Goal: Task Accomplishment & Management: Manage account settings

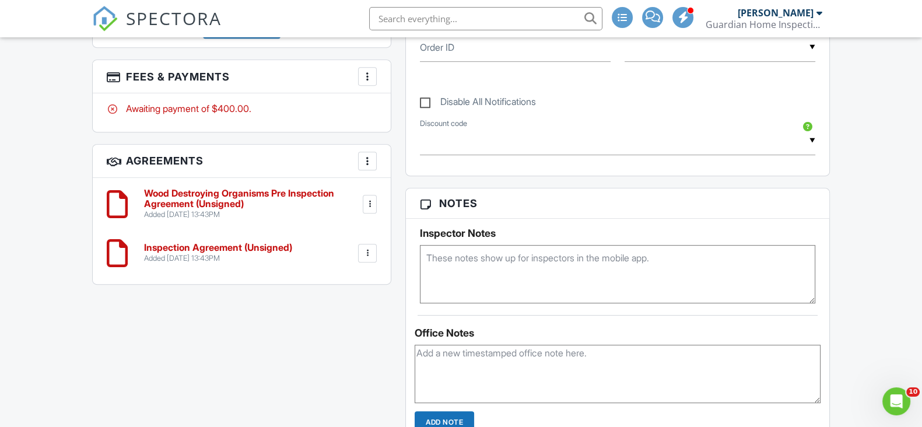
scroll to position [656, 0]
click at [38, 206] on div "Dashboard Templates Contacts Metrics Automations (Basic) Automations (Adv) Adva…" at bounding box center [461, 284] width 922 height 1807
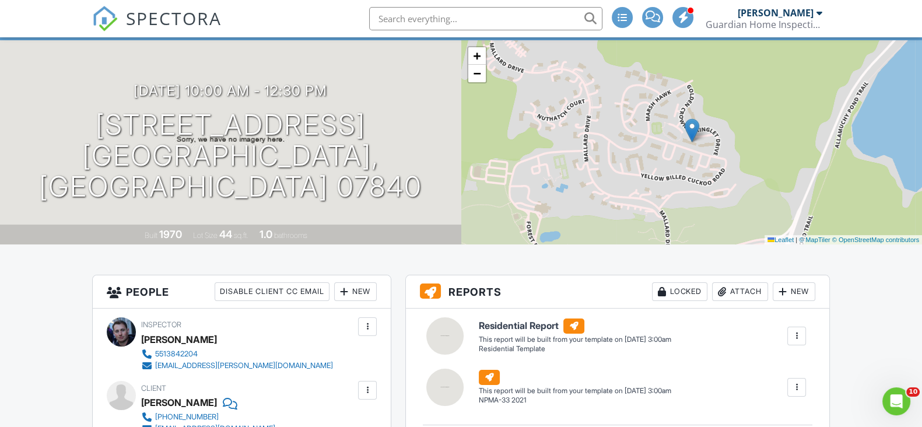
scroll to position [0, 0]
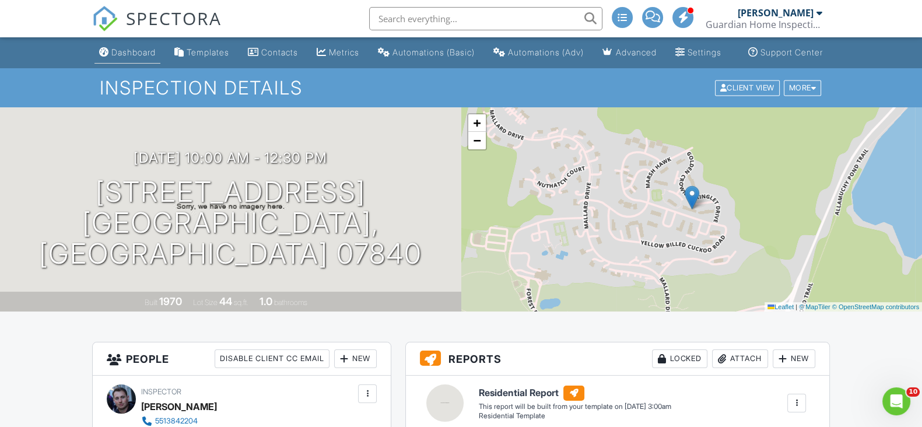
click at [146, 57] on div "Dashboard" at bounding box center [133, 52] width 44 height 10
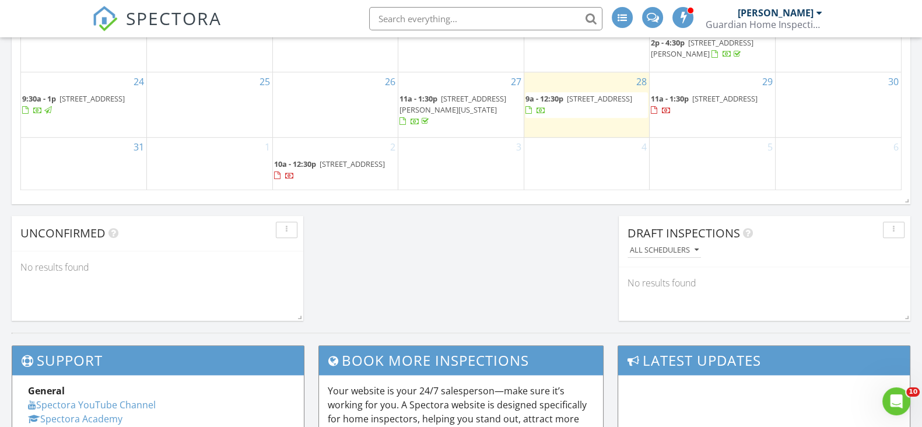
scroll to position [802, 0]
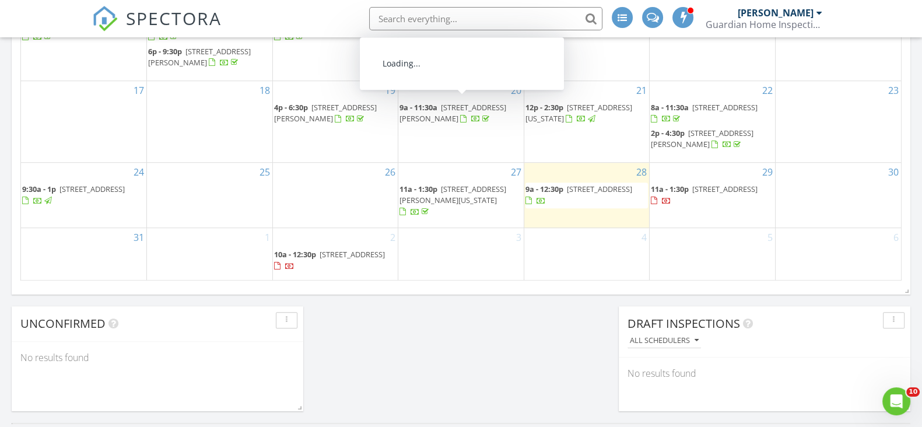
drag, startPoint x: 549, startPoint y: 188, endPoint x: 582, endPoint y: 202, distance: 35.5
click at [582, 194] on span "366 E Saddle River Rd, Upper Saddle River 07458" at bounding box center [599, 189] width 65 height 10
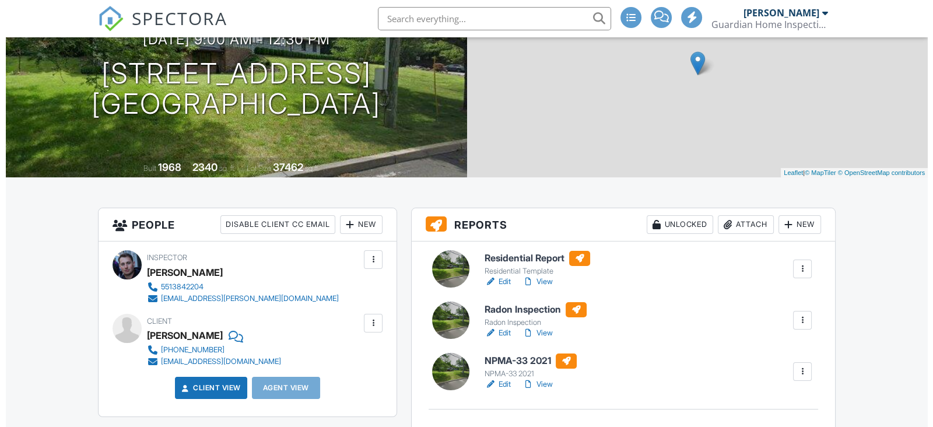
scroll to position [219, 0]
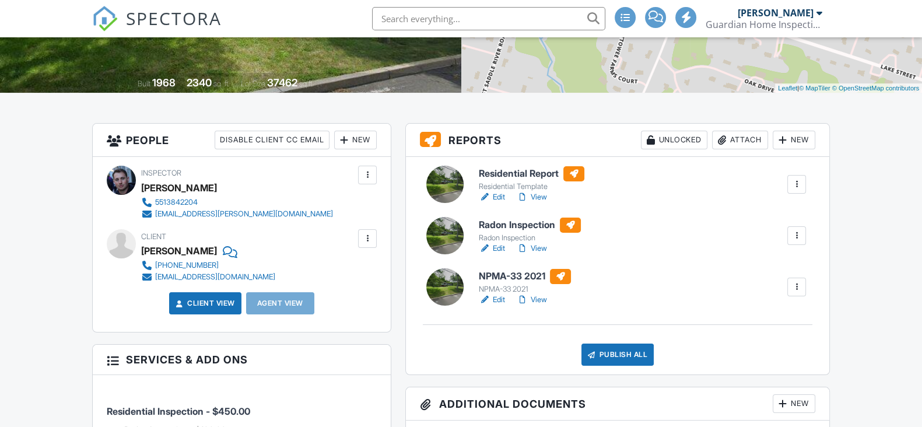
click at [798, 241] on div at bounding box center [797, 236] width 12 height 12
click at [775, 333] on link "Delete" at bounding box center [766, 326] width 70 height 13
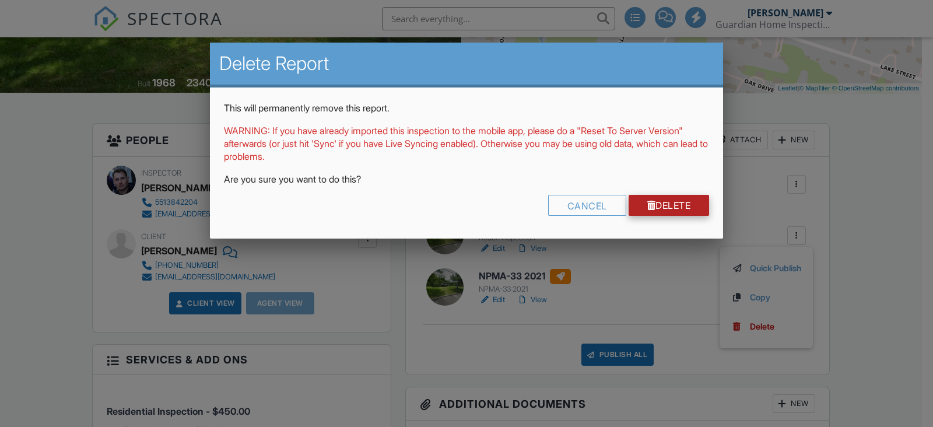
click at [689, 204] on link "Delete" at bounding box center [669, 205] width 81 height 21
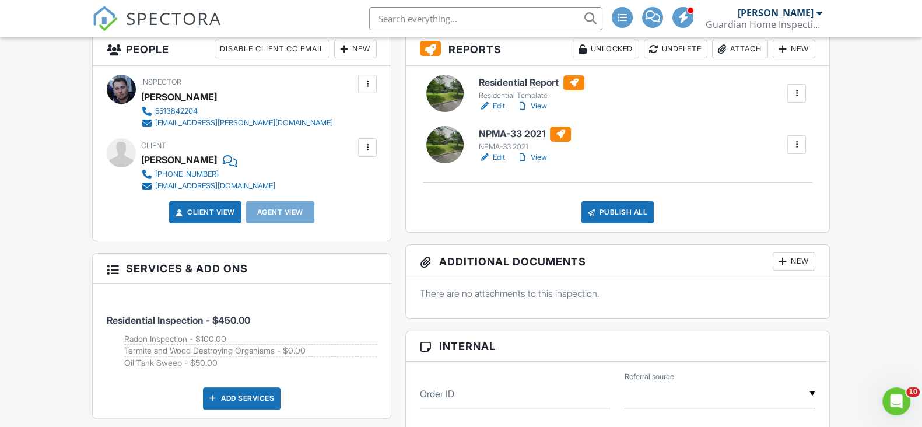
scroll to position [219, 0]
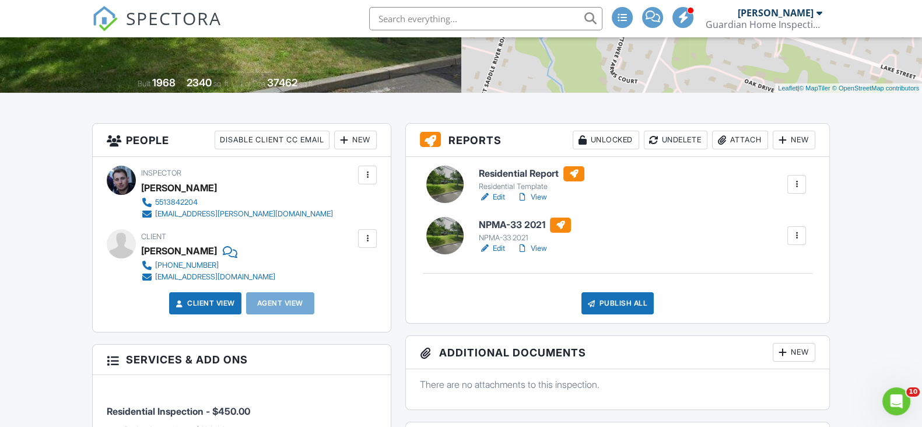
click at [497, 203] on link "Edit" at bounding box center [492, 197] width 26 height 12
